Goal: Task Accomplishment & Management: Manage account settings

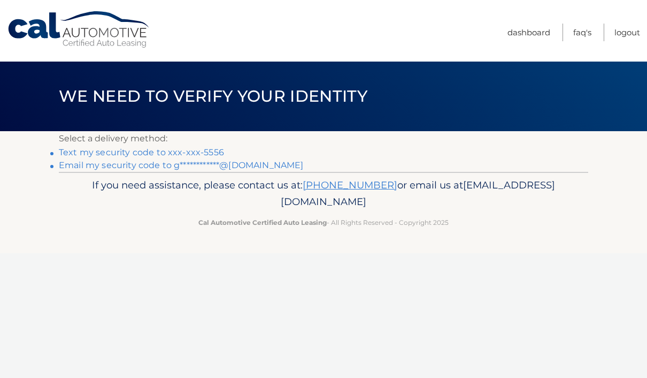
click at [187, 151] on link "Text my security code to xxx-xxx-5556" at bounding box center [141, 152] width 165 height 10
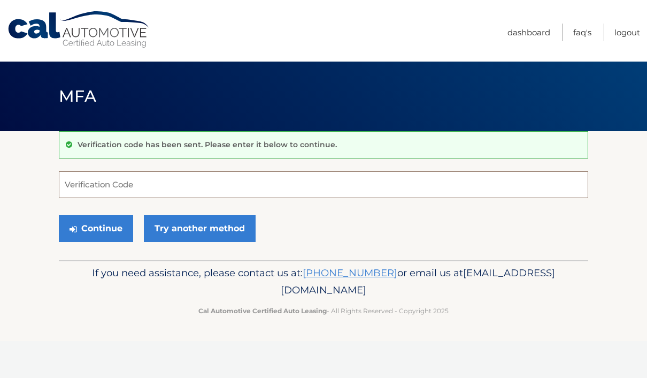
click at [151, 190] on input "Verification Code" at bounding box center [324, 184] width 530 height 27
type input "484305"
click at [96, 228] on button "Continue" at bounding box center [96, 228] width 74 height 27
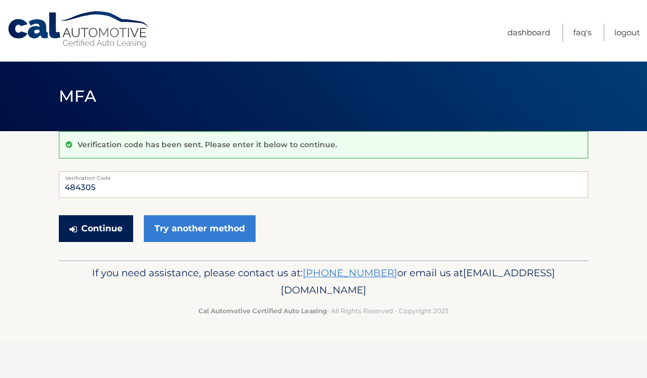
click at [99, 231] on button "Continue" at bounding box center [96, 228] width 74 height 27
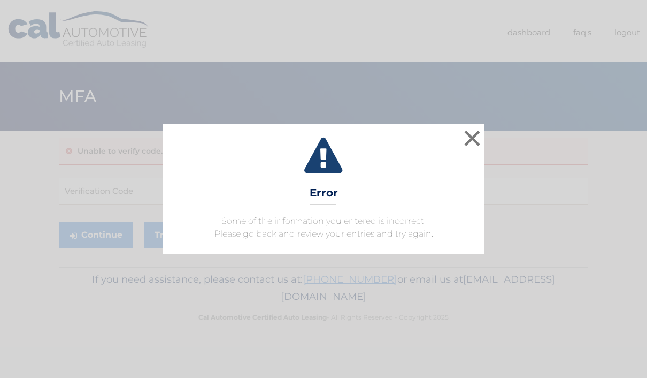
click at [475, 136] on button "×" at bounding box center [472, 137] width 21 height 21
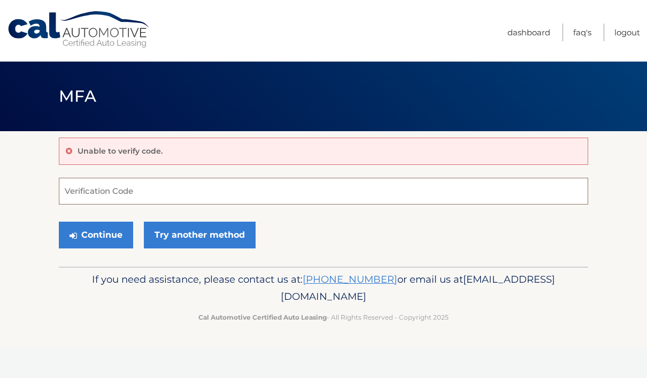
click at [187, 198] on input "Verification Code" at bounding box center [324, 191] width 530 height 27
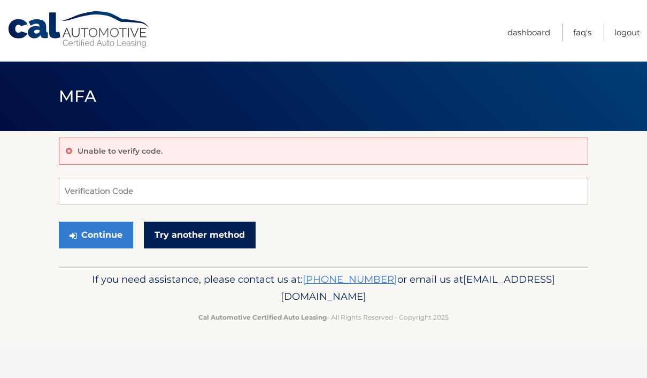
click at [215, 227] on link "Try another method" at bounding box center [200, 234] width 112 height 27
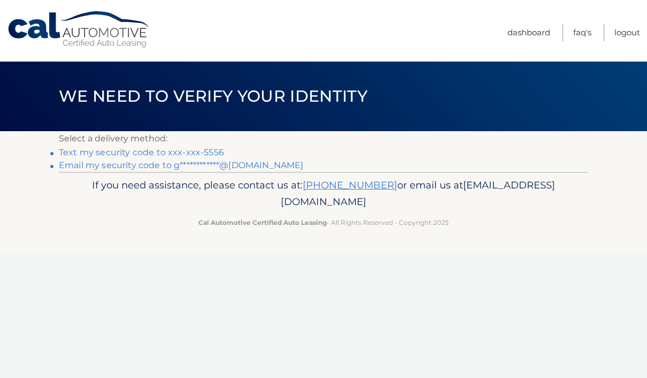
click at [157, 153] on link "Text my security code to xxx-xxx-5556" at bounding box center [141, 152] width 165 height 10
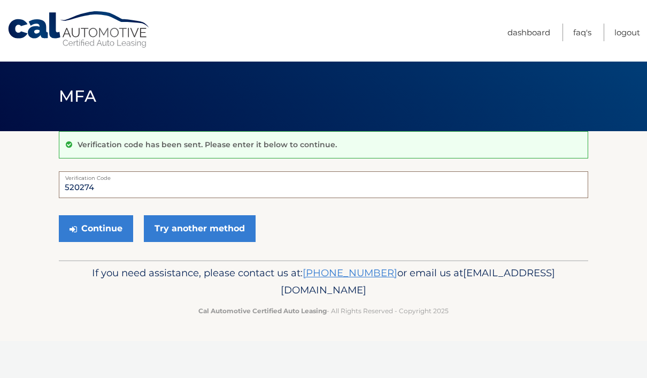
type input "520274"
click at [96, 228] on button "Continue" at bounding box center [96, 228] width 74 height 27
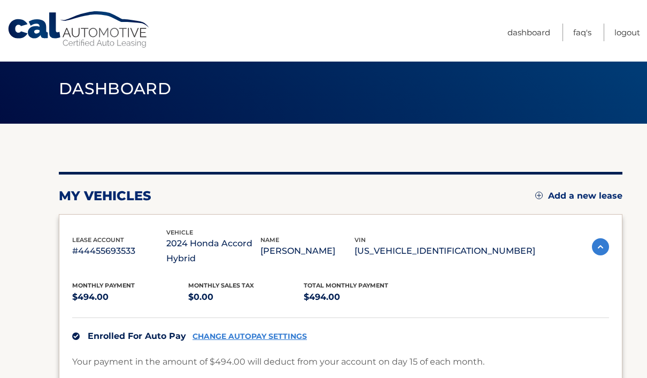
scroll to position [19, 0]
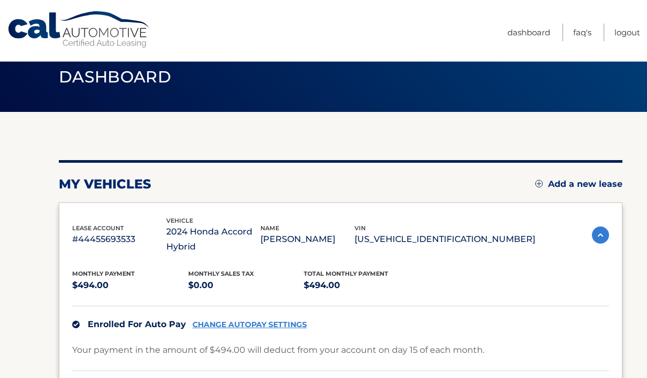
click at [112, 238] on p "#44455693533" at bounding box center [119, 239] width 94 height 15
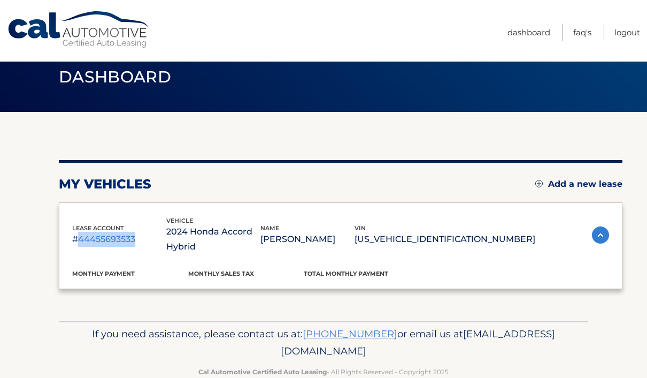
copy p "44455693533"
